Goal: Use online tool/utility: Utilize a website feature to perform a specific function

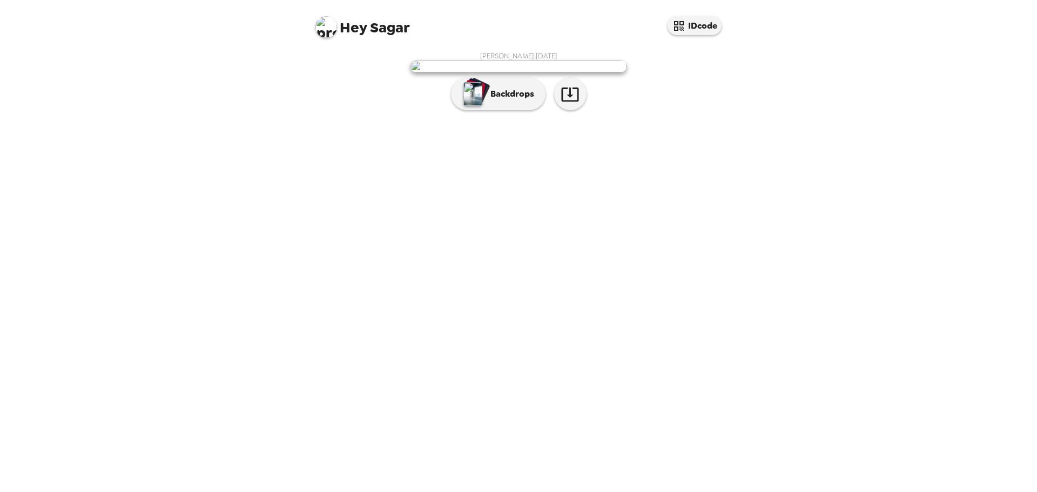
click at [498, 72] on img at bounding box center [518, 66] width 216 height 12
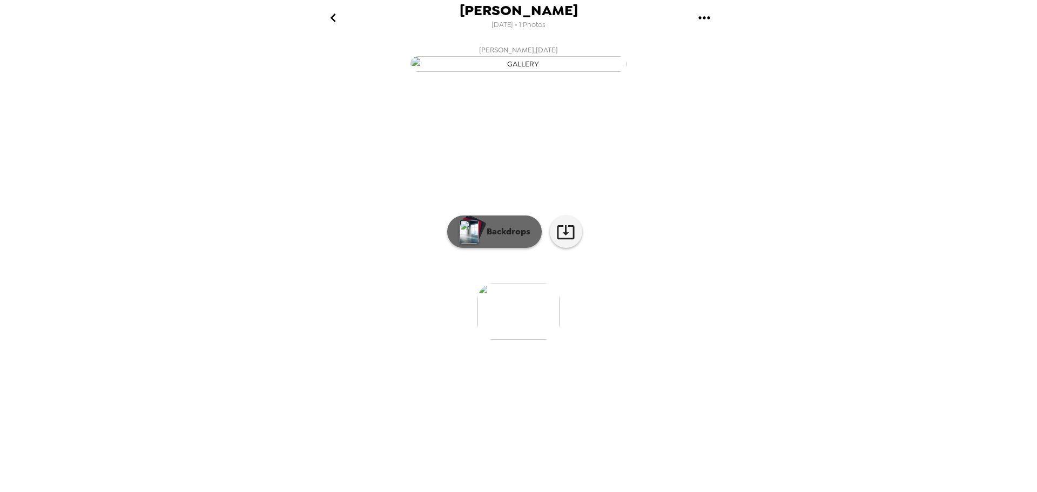
click at [501, 248] on button "Backdrops" at bounding box center [494, 231] width 94 height 32
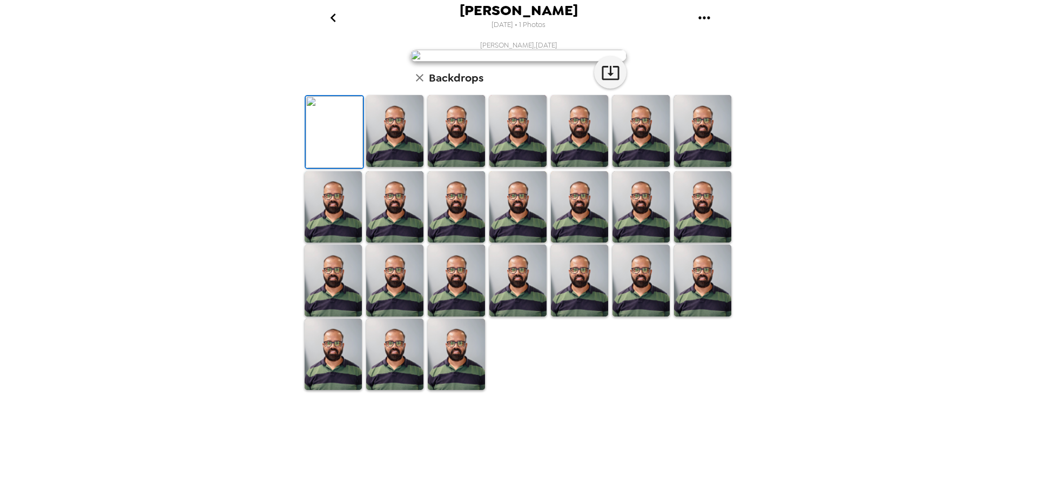
scroll to position [157, 0]
click at [348, 316] on img at bounding box center [333, 281] width 57 height 72
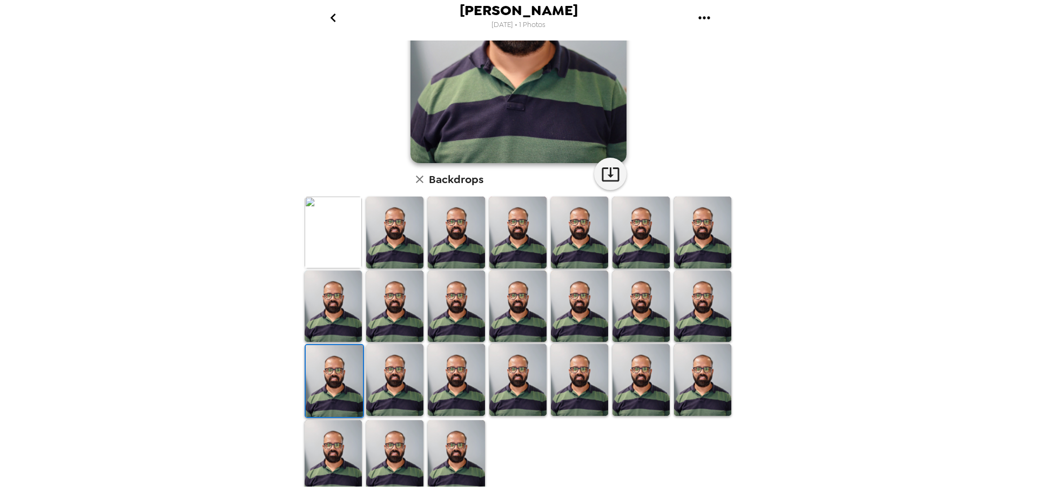
click at [343, 251] on img at bounding box center [333, 233] width 57 height 72
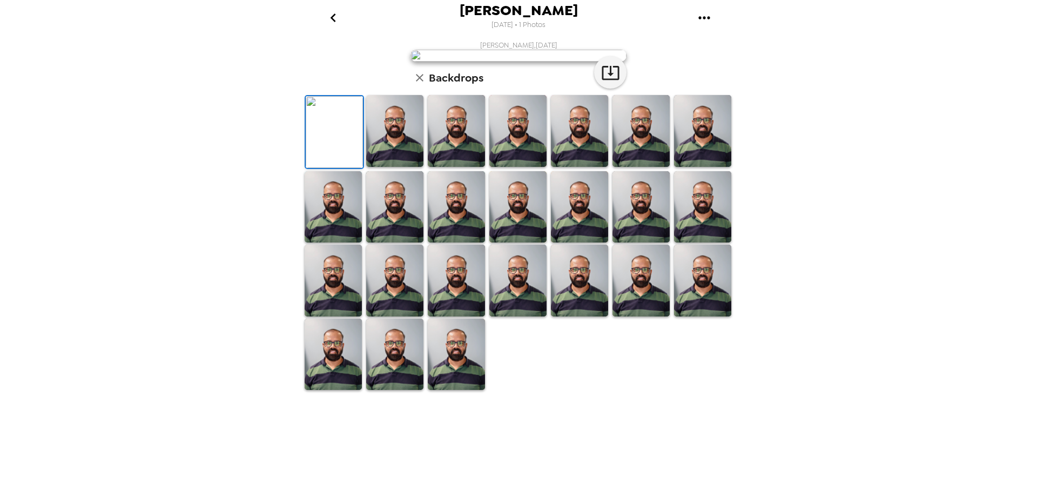
scroll to position [0, 0]
click at [383, 167] on img at bounding box center [394, 131] width 57 height 72
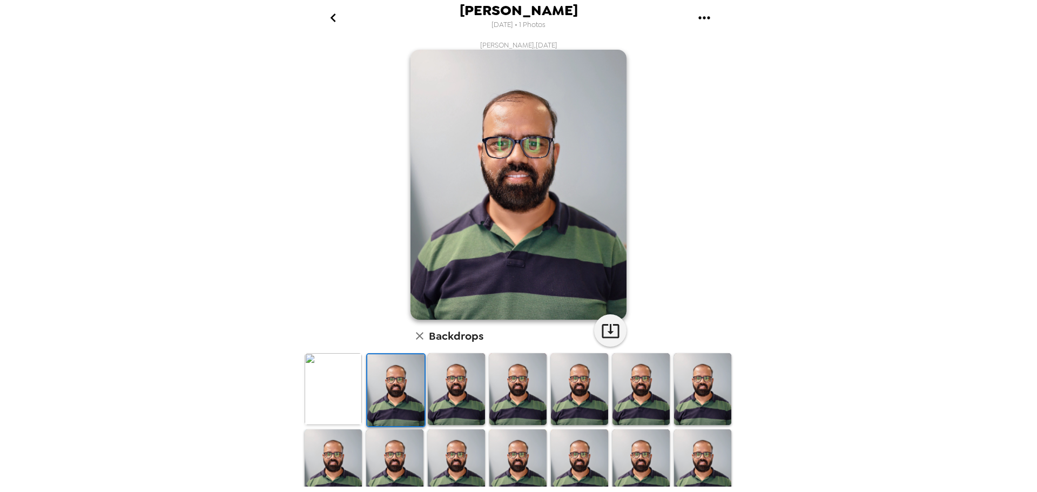
click at [347, 399] on img at bounding box center [333, 389] width 57 height 72
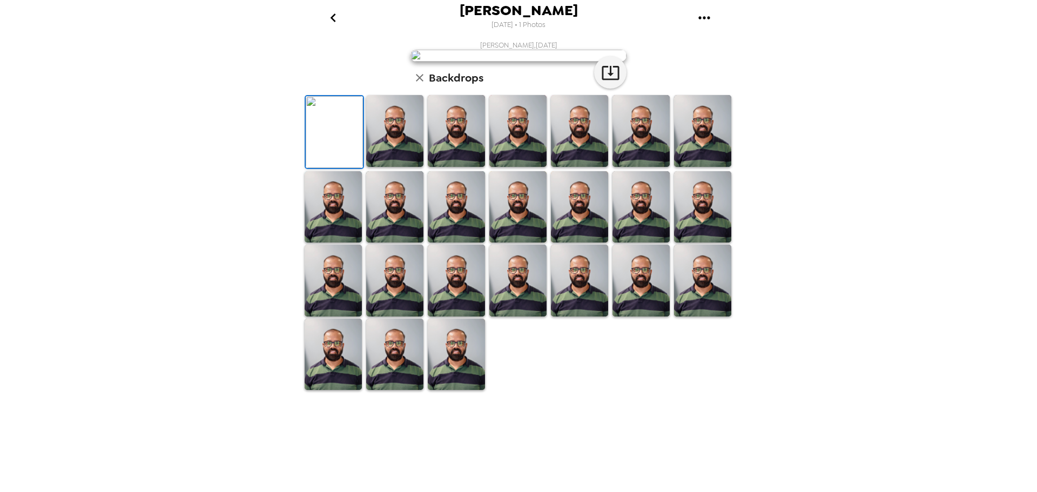
scroll to position [157, 0]
click at [454, 316] on img at bounding box center [456, 281] width 57 height 72
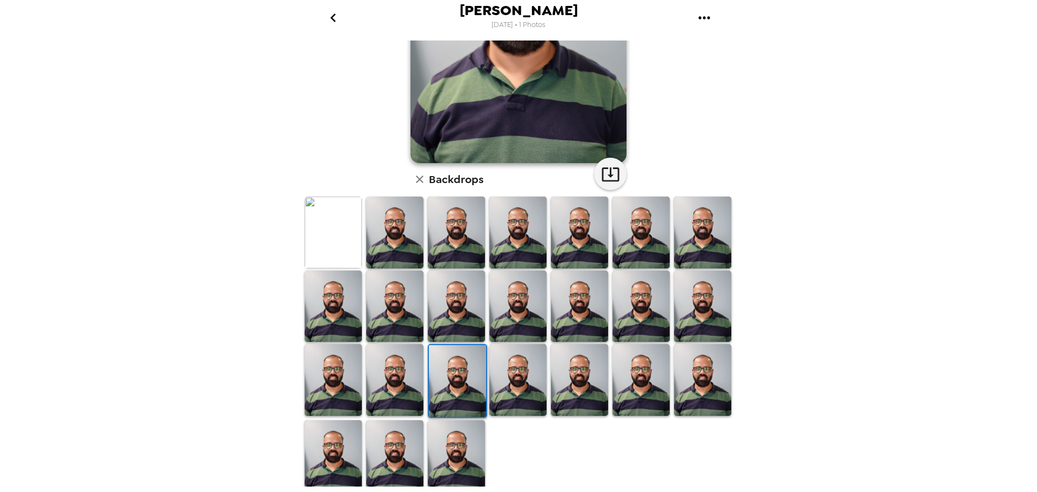
click at [517, 317] on img at bounding box center [517, 307] width 57 height 72
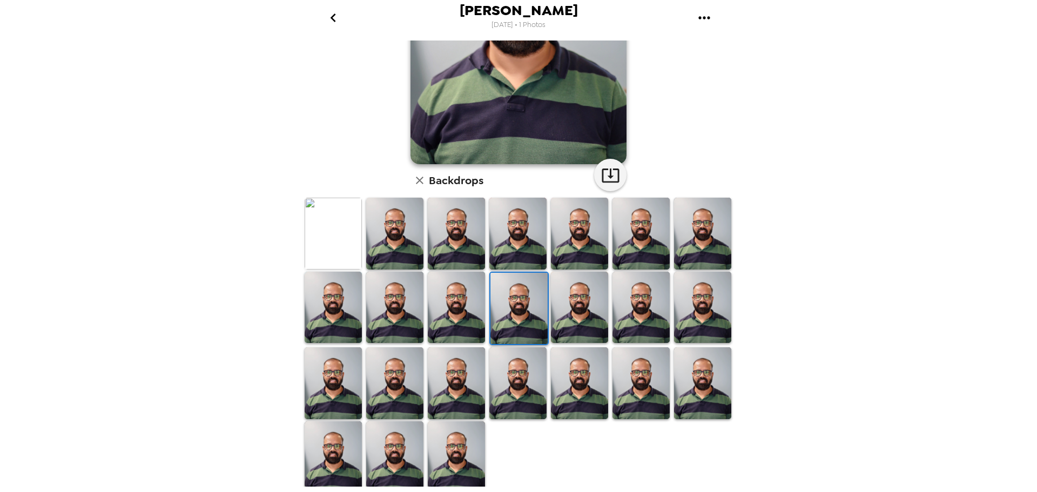
scroll to position [157, 0]
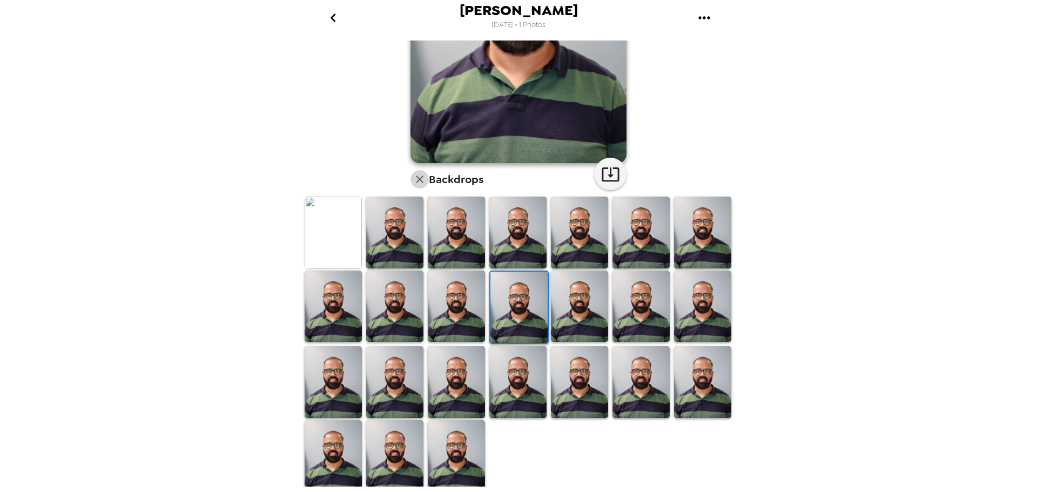
click at [415, 173] on icon "button" at bounding box center [419, 179] width 13 height 13
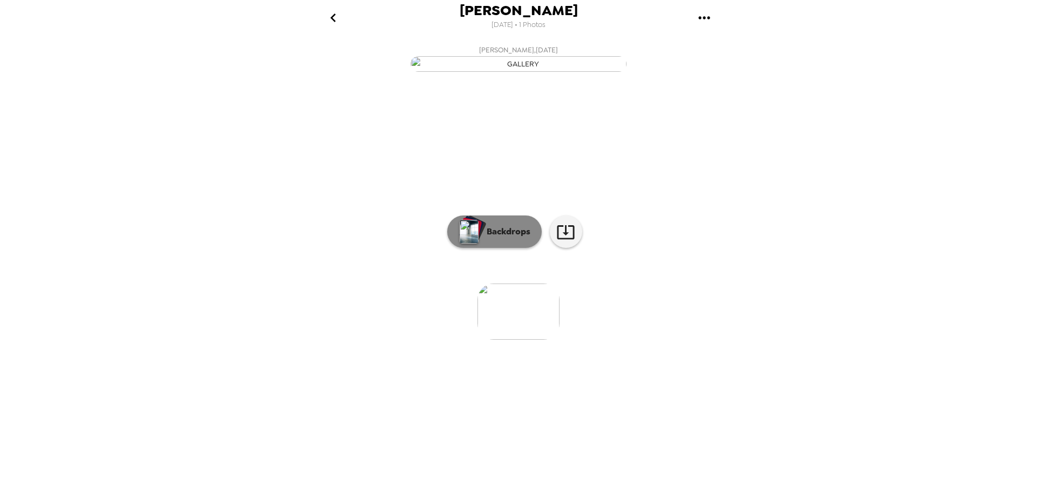
click at [525, 238] on p "Backdrops" at bounding box center [505, 231] width 49 height 13
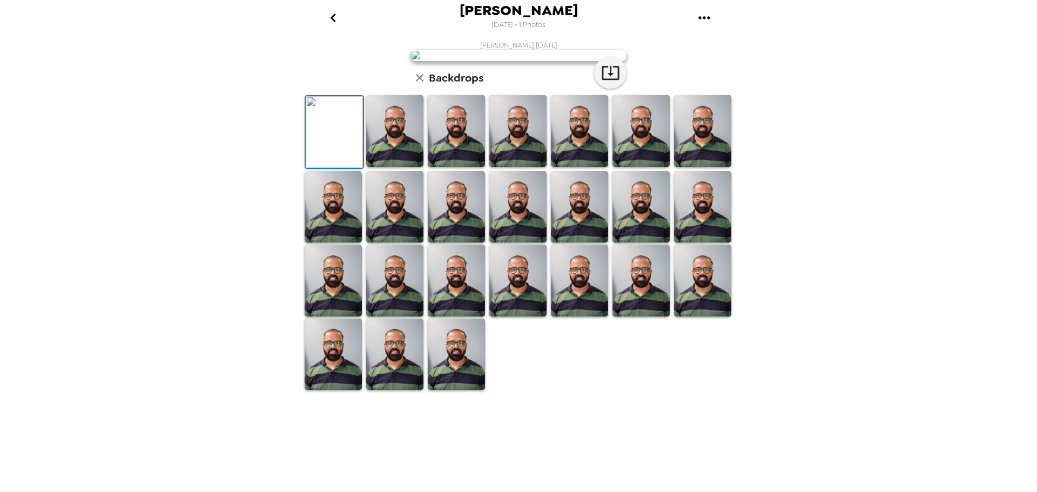
scroll to position [157, 0]
drag, startPoint x: 401, startPoint y: 228, endPoint x: 400, endPoint y: 237, distance: 8.7
click at [401, 167] on img at bounding box center [394, 131] width 57 height 72
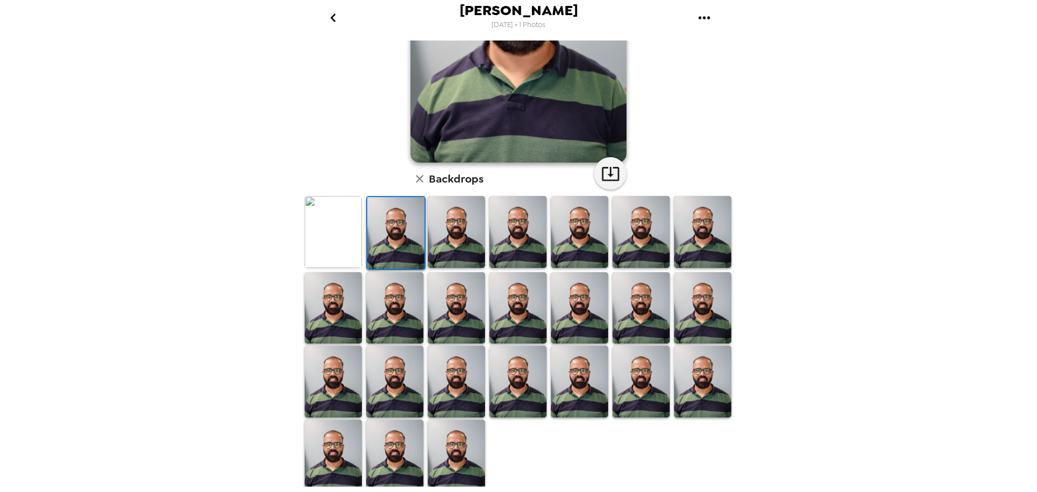
scroll to position [157, 0]
click at [702, 20] on icon "gallery menu" at bounding box center [703, 17] width 17 height 17
click at [562, 139] on div at bounding box center [518, 246] width 1037 height 492
click at [462, 223] on img at bounding box center [456, 233] width 57 height 72
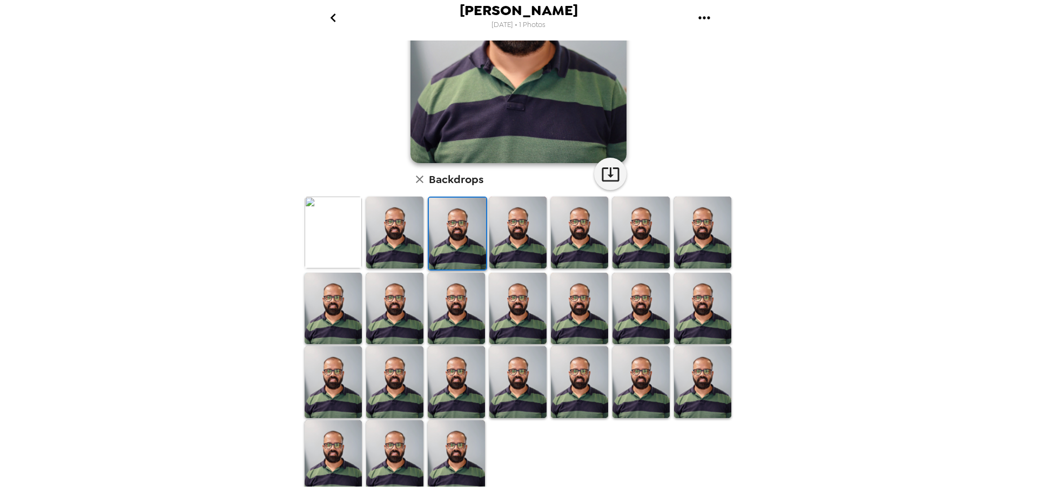
click at [347, 232] on img at bounding box center [333, 233] width 57 height 72
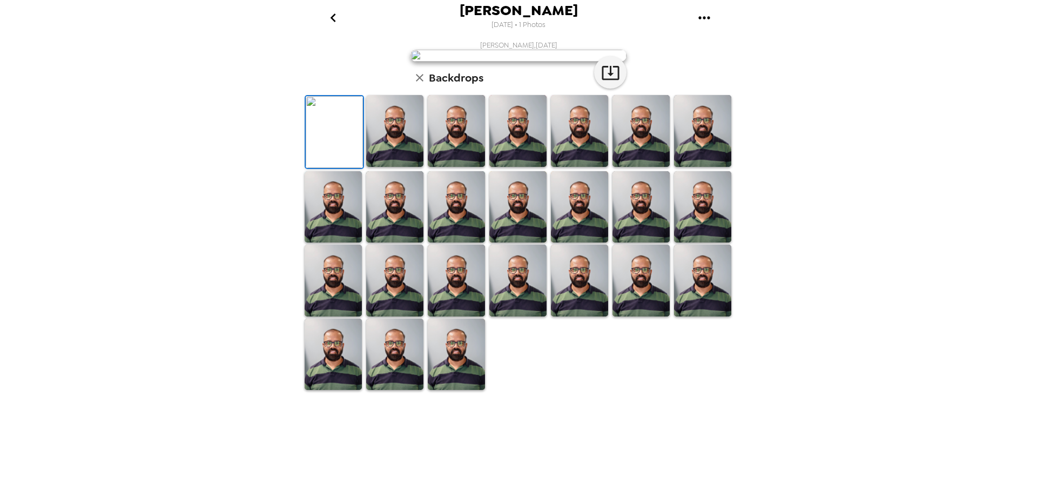
scroll to position [0, 0]
